Goal: Information Seeking & Learning: Learn about a topic

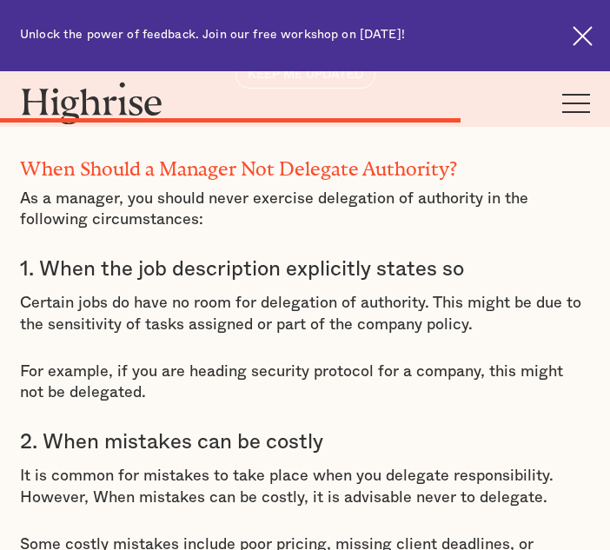
scroll to position [6726, 0]
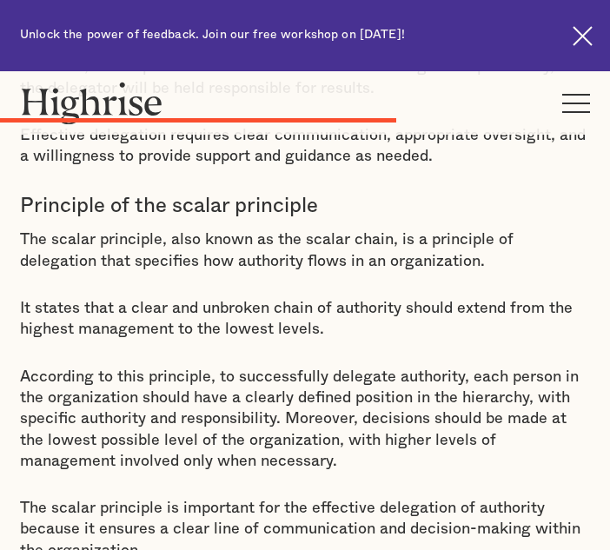
scroll to position [5836, 0]
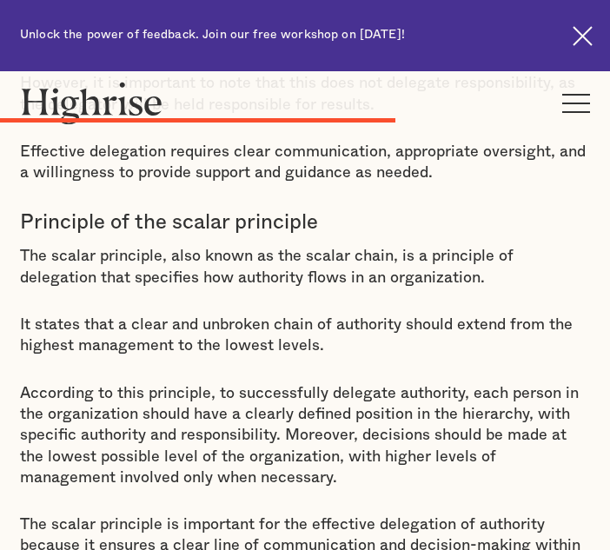
drag, startPoint x: 326, startPoint y: 438, endPoint x: 50, endPoint y: 445, distance: 275.4
copy h3 "When mistakes can be costly"
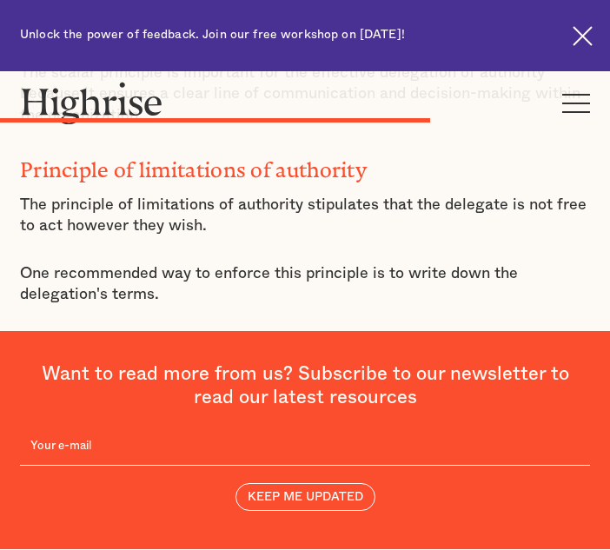
scroll to position [6357, 0]
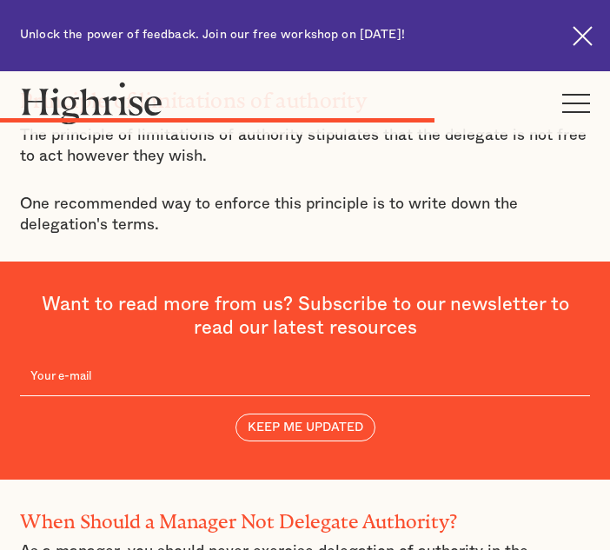
drag, startPoint x: 453, startPoint y: 285, endPoint x: 50, endPoint y: 295, distance: 403.1
copy h3 "When your team lacks sufficient capability"
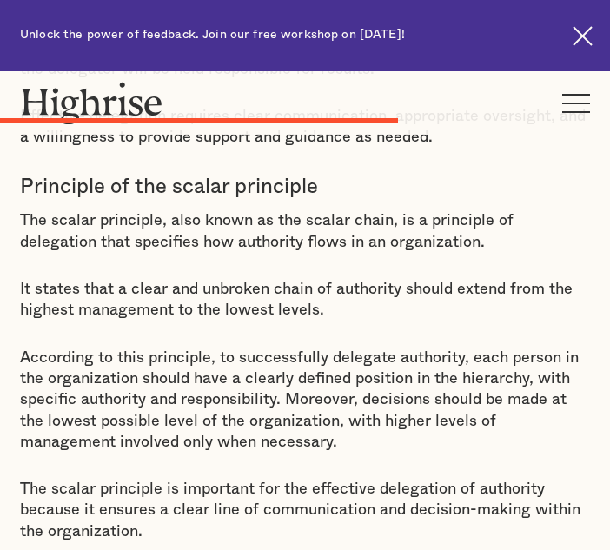
scroll to position [5871, 0]
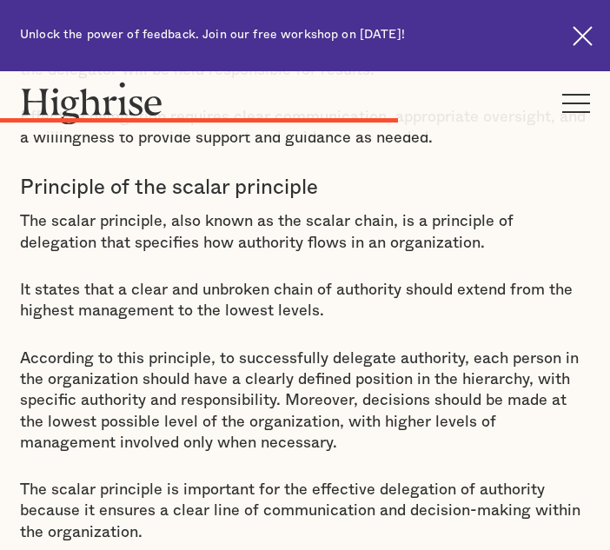
drag, startPoint x: 459, startPoint y: 231, endPoint x: 49, endPoint y: 233, distance: 409.9
copy h3 "When the job description explicitly states so"
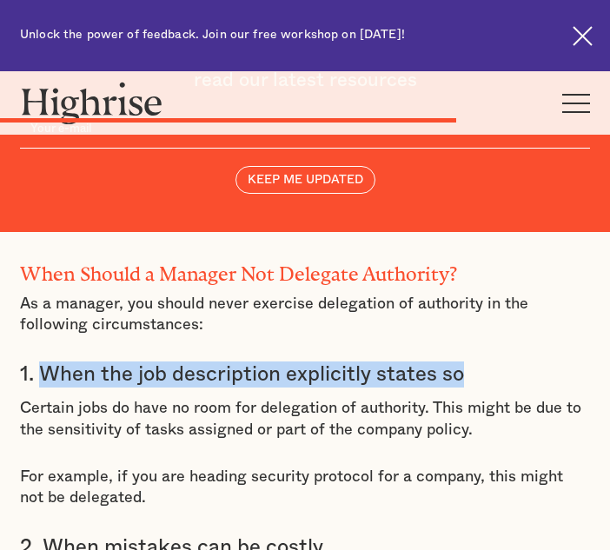
scroll to position [6601, 0]
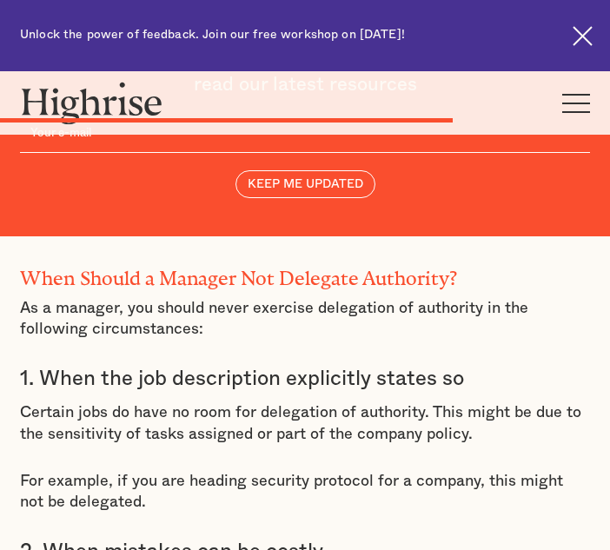
drag, startPoint x: 242, startPoint y: 419, endPoint x: 93, endPoint y: 445, distance: 151.6
copy p "undermine that trust and stifle creativity and innovation"
drag, startPoint x: 328, startPoint y: 443, endPoint x: 180, endPoint y: 439, distance: 148.5
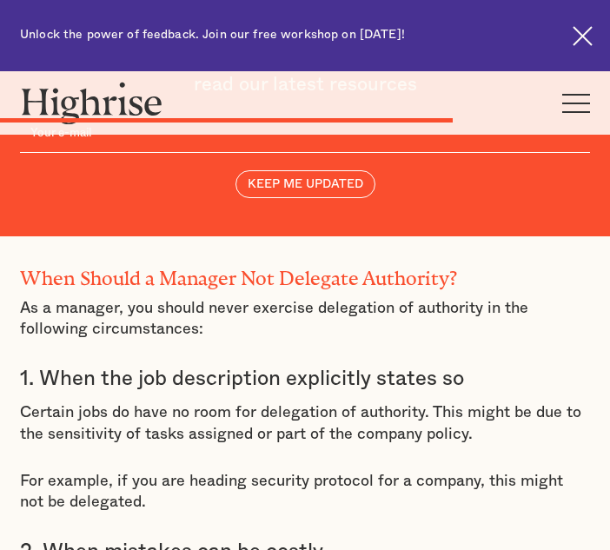
copy p "lead to time wastage"
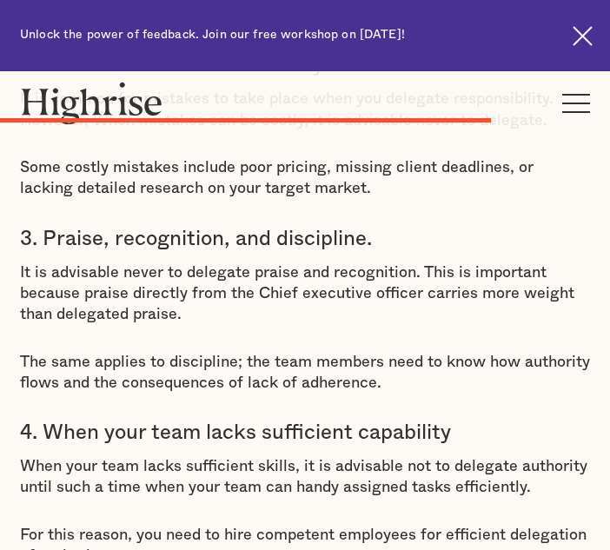
scroll to position [7122, 0]
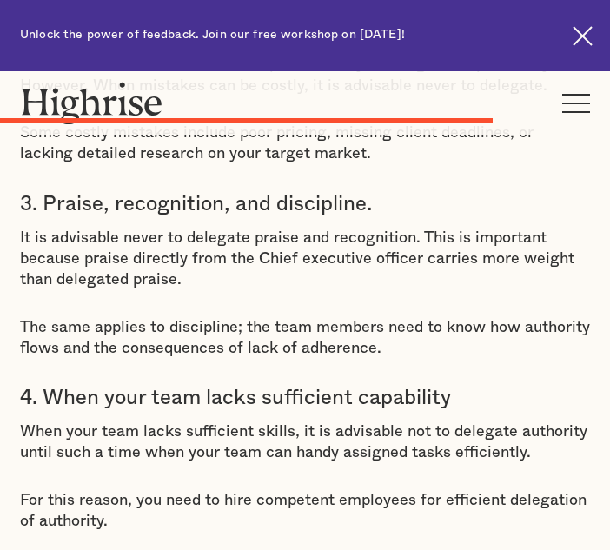
drag, startPoint x: 180, startPoint y: 417, endPoint x: 321, endPoint y: 408, distance: 141.8
copy p "can lead to poor results and low employee motivation."
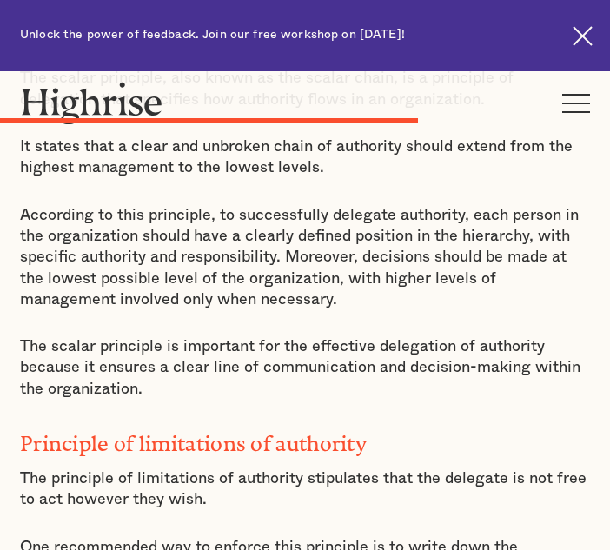
scroll to position [6010, 0]
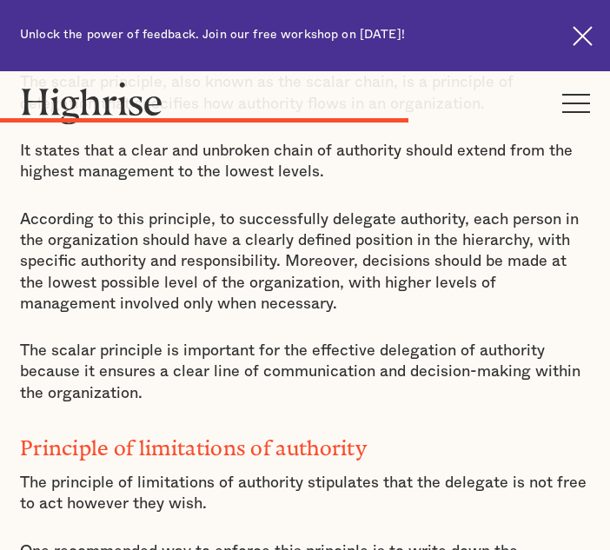
click at [586, 39] on img at bounding box center [582, 36] width 20 height 20
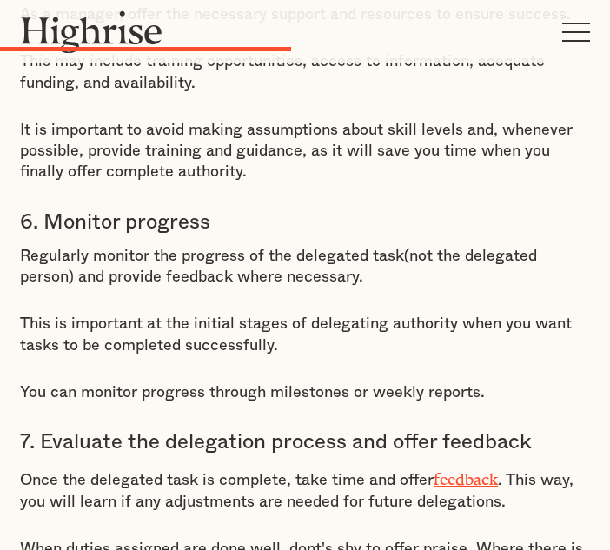
scroll to position [4616, 0]
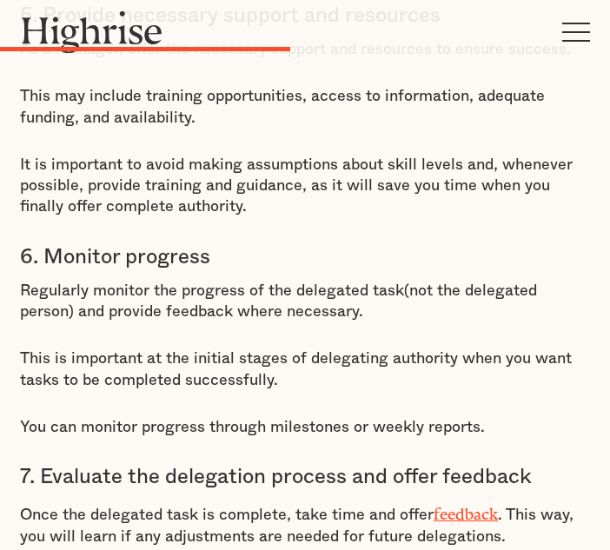
drag, startPoint x: 499, startPoint y: 153, endPoint x: 147, endPoint y: 161, distance: 352.6
copy h2 "Principles of the Delegation of Authority"
drag, startPoint x: 306, startPoint y: 260, endPoint x: 25, endPoint y: 265, distance: 280.5
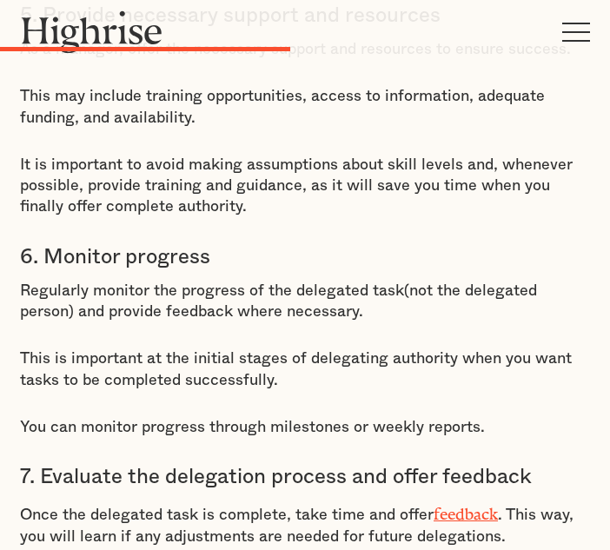
copy h3 "Principle of unity of command"
drag, startPoint x: 544, startPoint y: 324, endPoint x: 23, endPoint y: 327, distance: 520.2
copy p "employee should receive orders and be accountable to only one authority"
drag, startPoint x: 465, startPoint y: 426, endPoint x: 468, endPoint y: 376, distance: 50.5
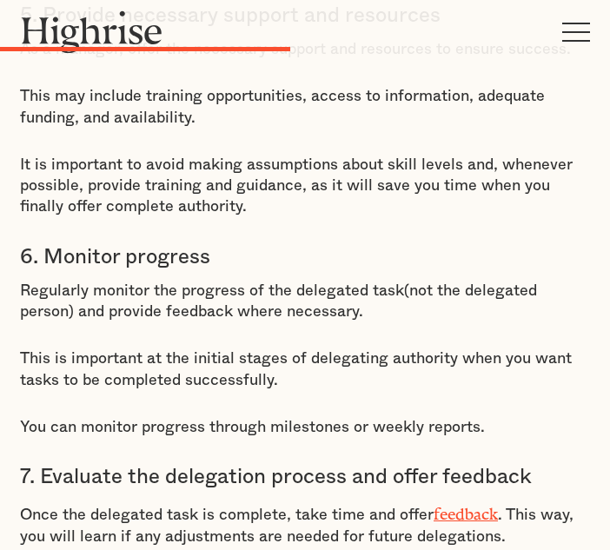
copy p "employees receive conflicting orders from different persons, they are likely to…"
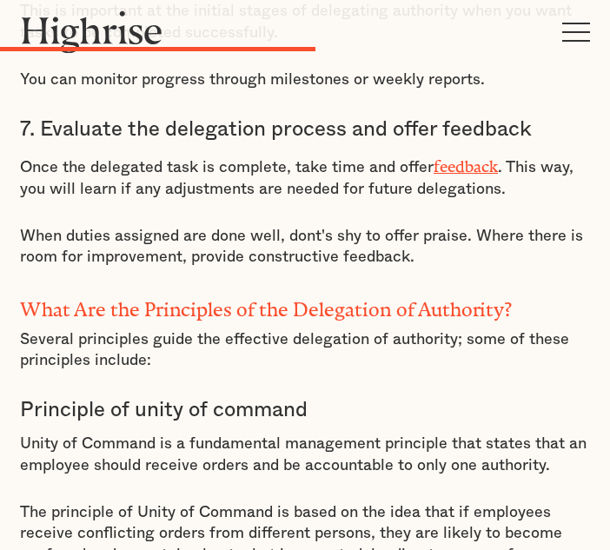
scroll to position [4998, 0]
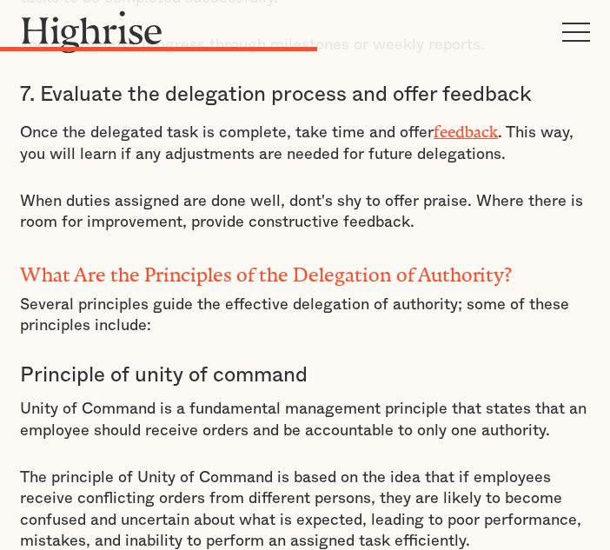
drag, startPoint x: 489, startPoint y: 171, endPoint x: 22, endPoint y: 174, distance: 467.2
drag, startPoint x: 429, startPoint y: 446, endPoint x: 23, endPoint y: 207, distance: 471.8
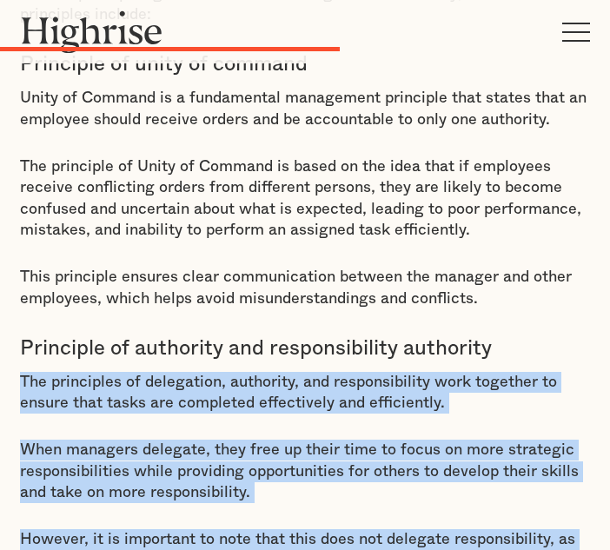
scroll to position [5311, 0]
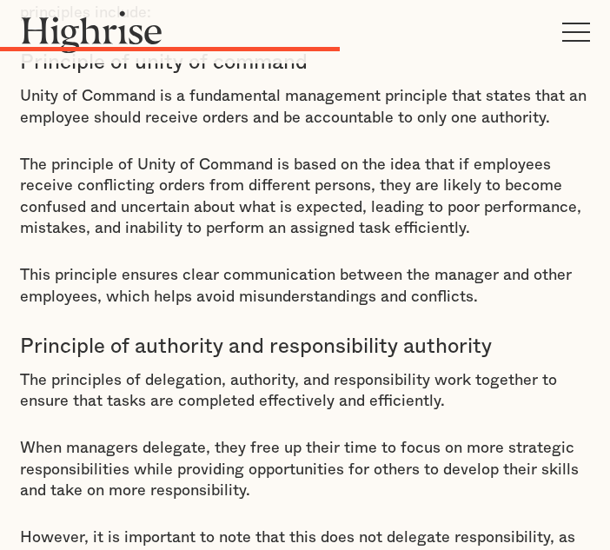
drag, startPoint x: 317, startPoint y: 182, endPoint x: 25, endPoint y: 187, distance: 291.8
drag, startPoint x: 261, startPoint y: 428, endPoint x: 82, endPoint y: 322, distance: 207.9
click at [82, 322] on div "5. Provide necessary support and resources As a manager, offer the necessary su…" at bounding box center [305, 259] width 570 height 1955
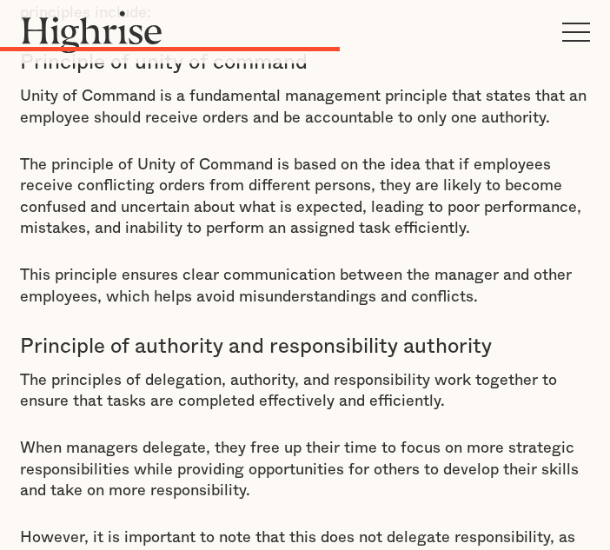
drag, startPoint x: 152, startPoint y: 527, endPoint x: 26, endPoint y: 194, distance: 356.4
click at [26, 194] on div "5. Provide necessary support and resources As a manager, offer the necessary su…" at bounding box center [305, 259] width 570 height 1955
click at [218, 267] on div "5. Provide necessary support and resources As a manager, offer the necessary su…" at bounding box center [305, 259] width 570 height 1955
drag, startPoint x: 319, startPoint y: 183, endPoint x: 21, endPoint y: 170, distance: 298.1
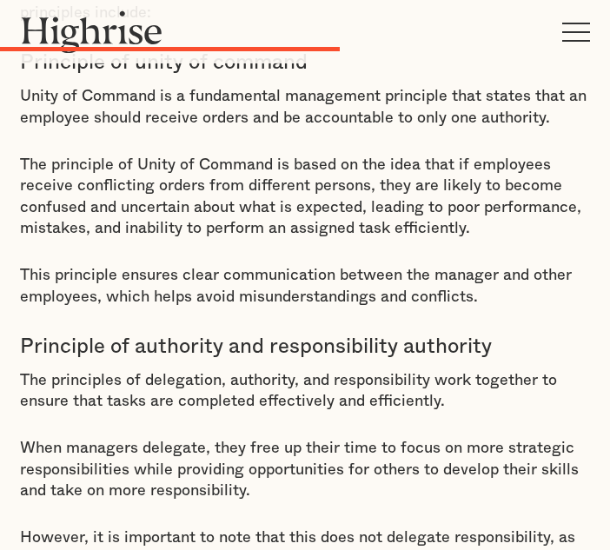
drag, startPoint x: 327, startPoint y: 307, endPoint x: 14, endPoint y: 295, distance: 312.8
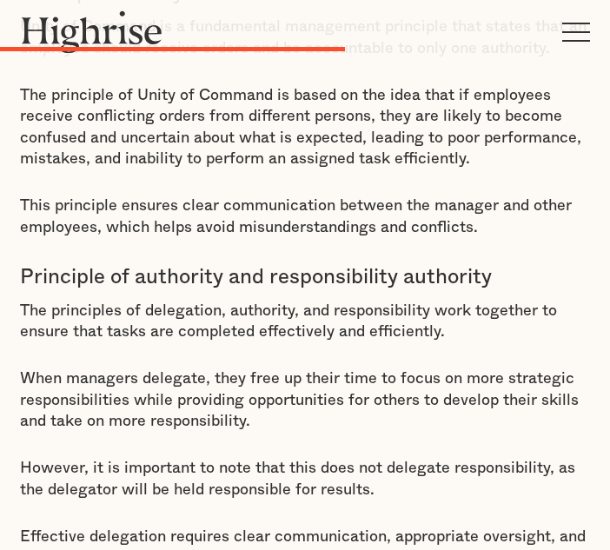
scroll to position [5415, 0]
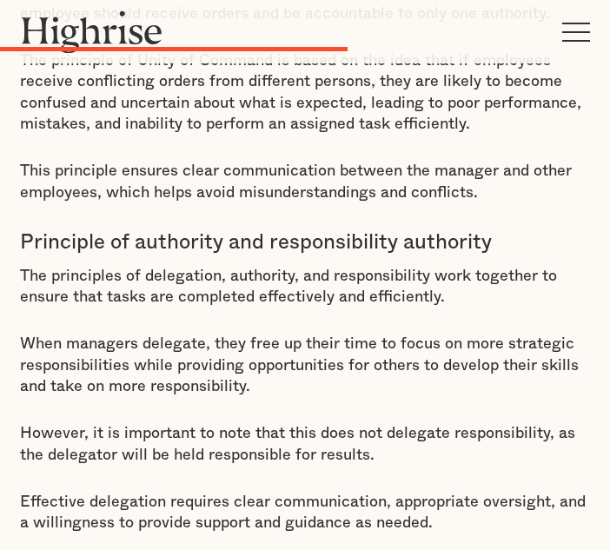
drag, startPoint x: 245, startPoint y: 335, endPoint x: 470, endPoint y: 253, distance: 239.6
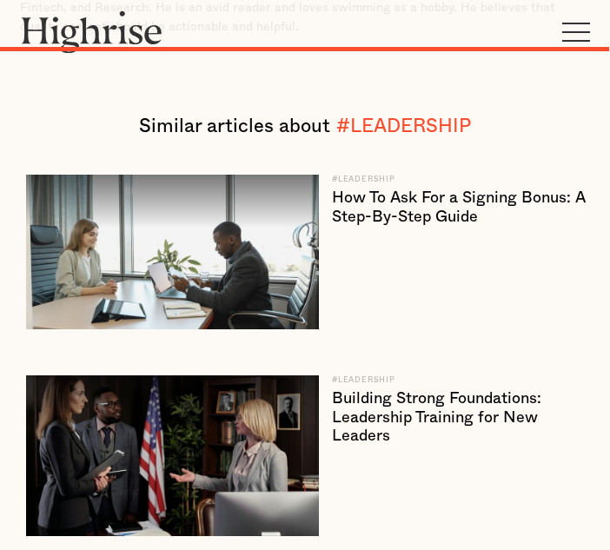
scroll to position [9097, 0]
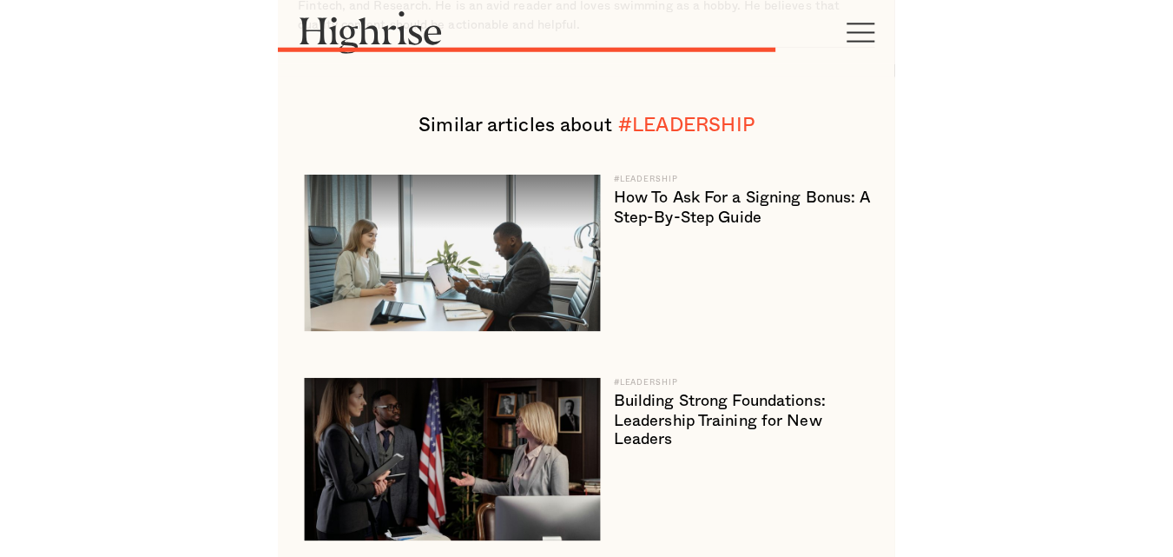
scroll to position [9228, 0]
